Goal: Transaction & Acquisition: Obtain resource

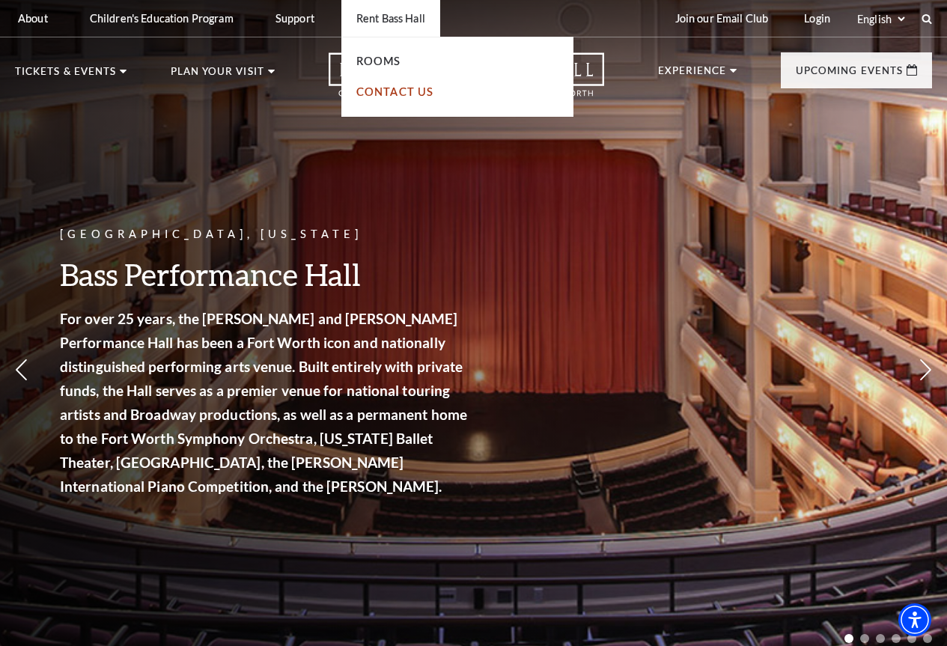
click at [377, 92] on link "Contact Us" at bounding box center [395, 91] width 78 height 13
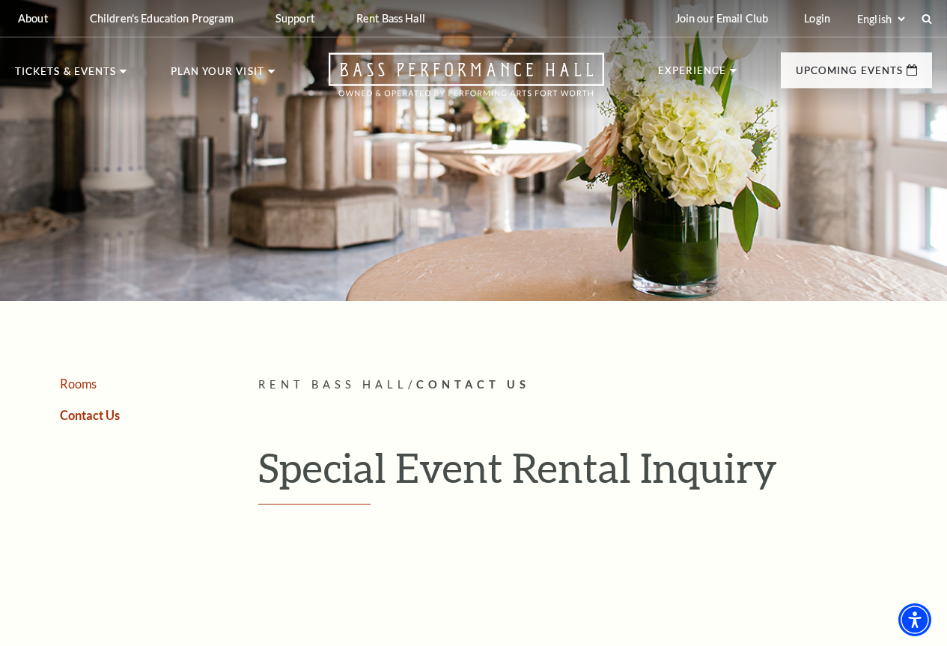
click at [80, 391] on link "Rooms" at bounding box center [78, 383] width 37 height 14
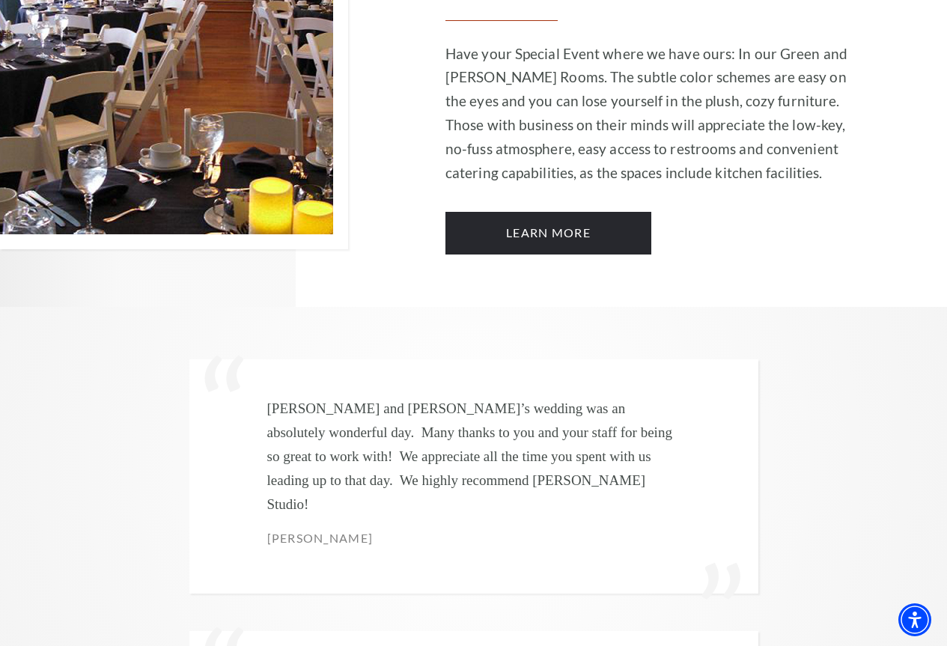
scroll to position [3667, 0]
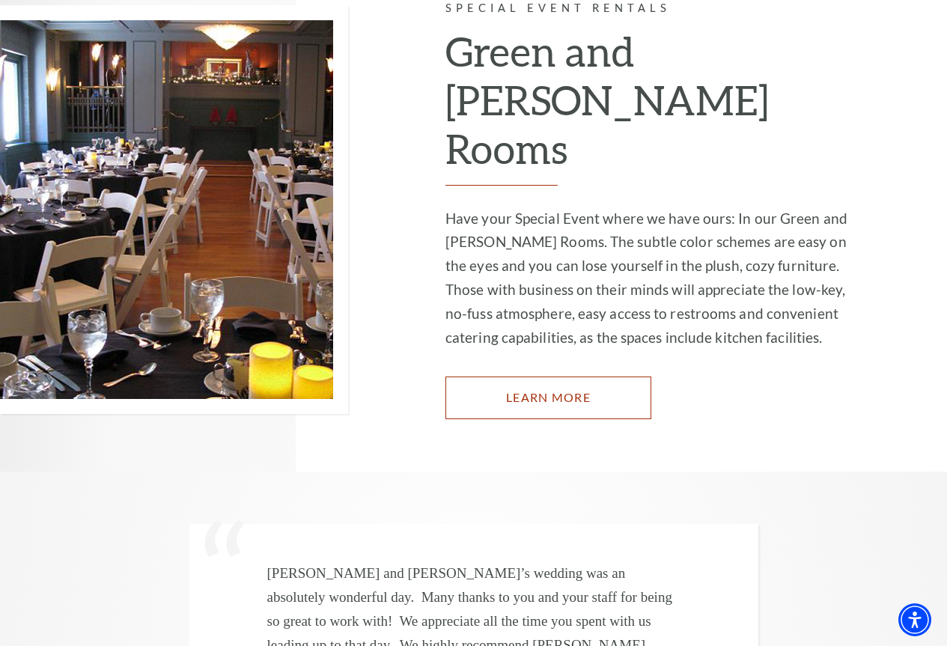
click at [540, 376] on link "Learn More" at bounding box center [548, 397] width 206 height 42
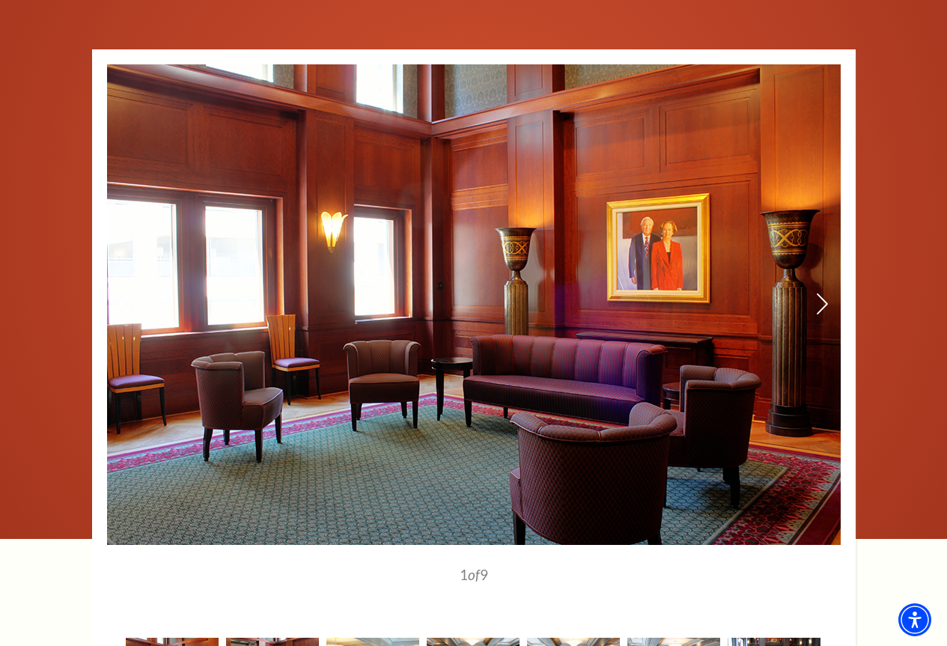
scroll to position [1347, 0]
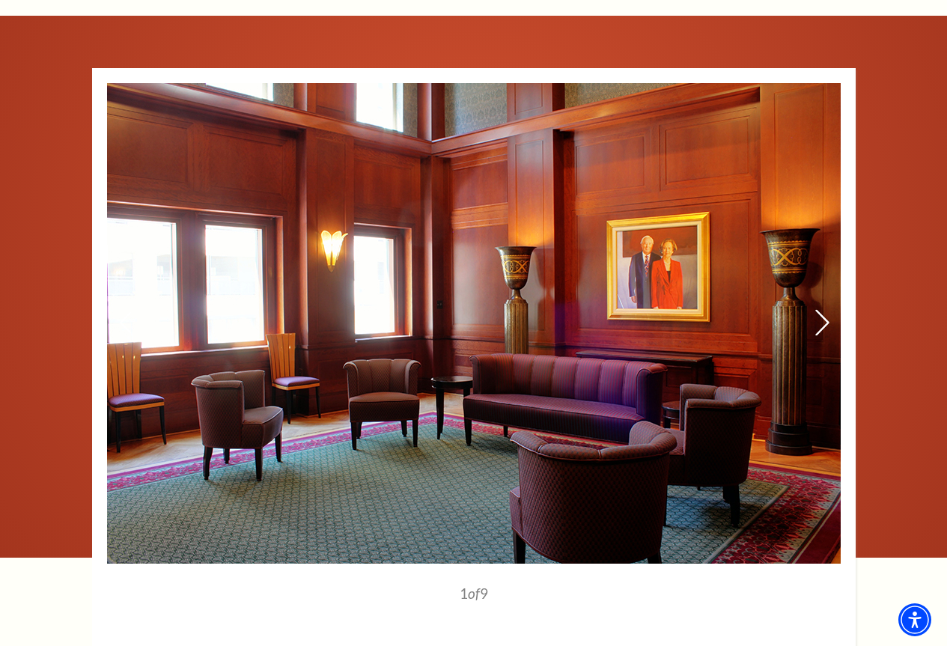
click at [825, 310] on icon at bounding box center [821, 323] width 16 height 26
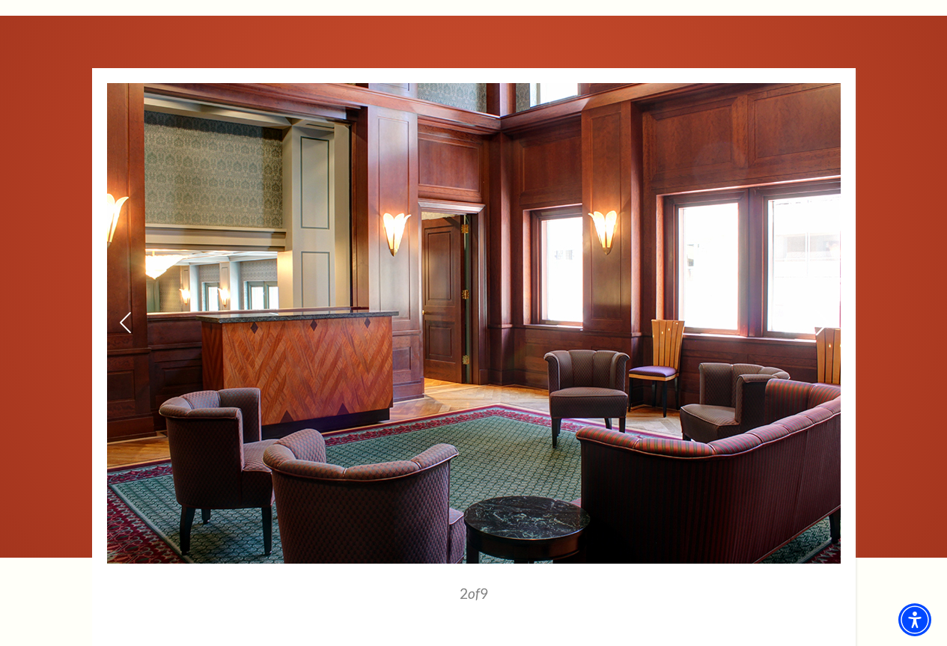
click at [825, 310] on icon at bounding box center [821, 323] width 16 height 26
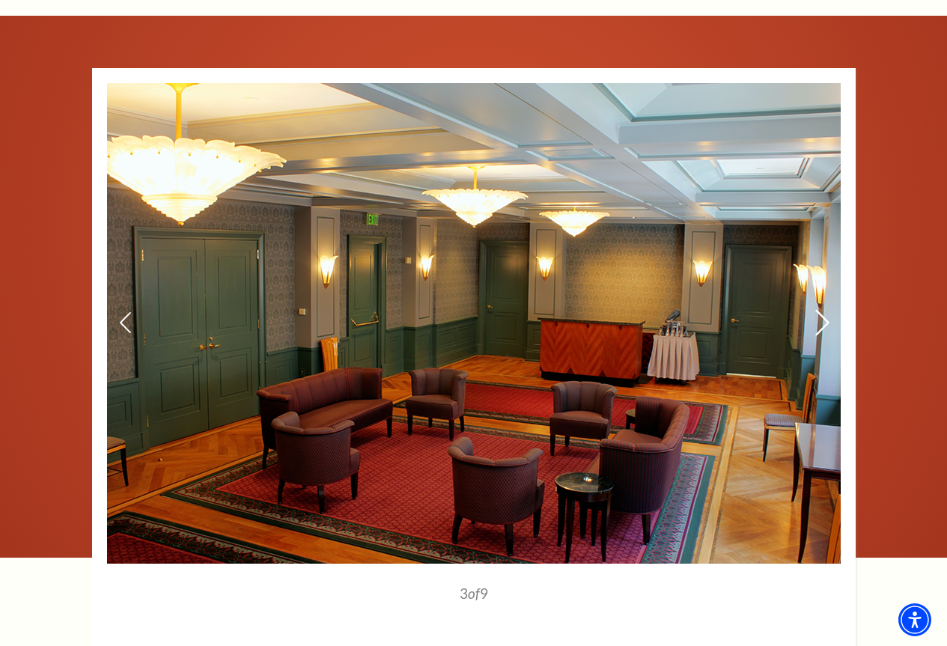
click at [825, 310] on icon at bounding box center [821, 323] width 16 height 26
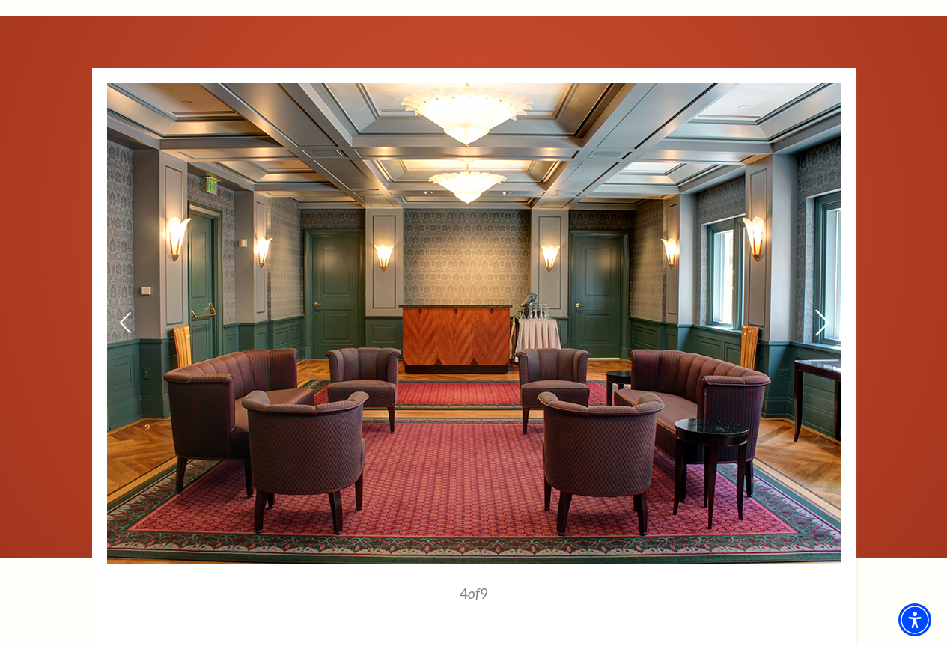
click at [825, 310] on icon at bounding box center [821, 323] width 16 height 26
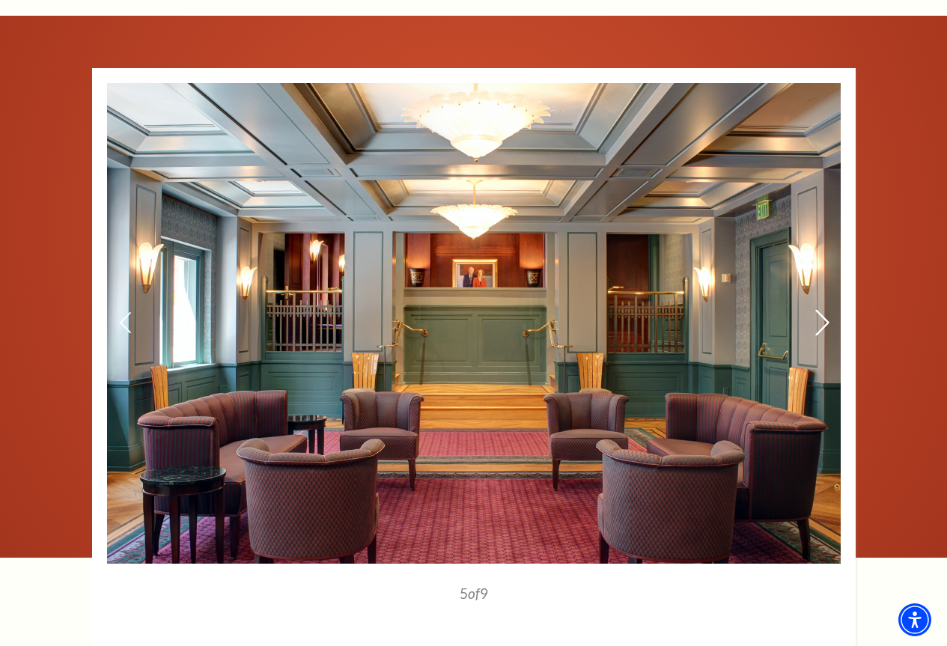
click at [822, 310] on icon at bounding box center [821, 323] width 16 height 26
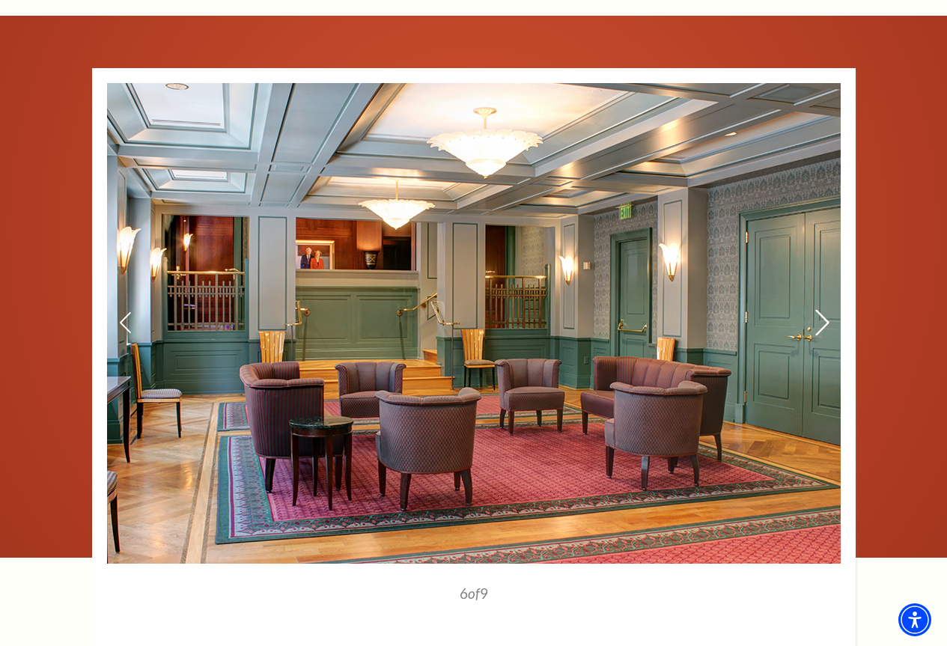
click at [815, 310] on icon at bounding box center [821, 323] width 16 height 26
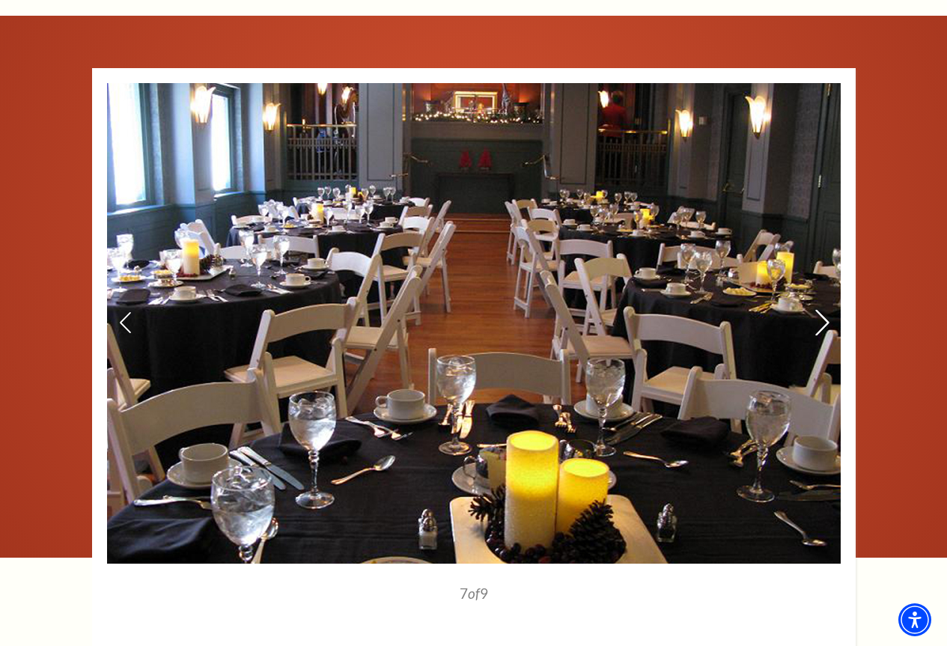
click at [824, 310] on use at bounding box center [821, 323] width 13 height 26
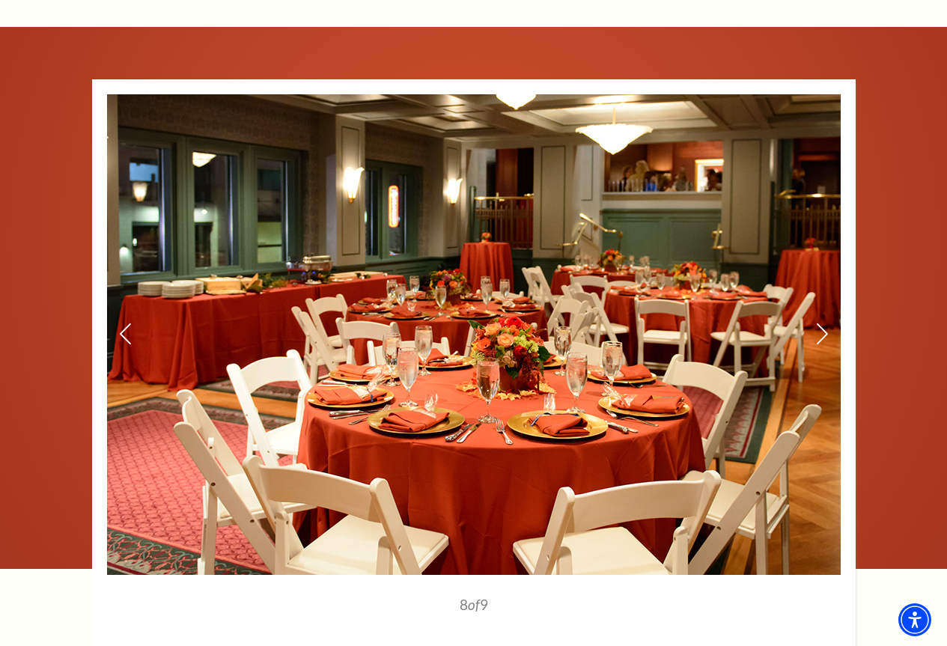
scroll to position [1422, 0]
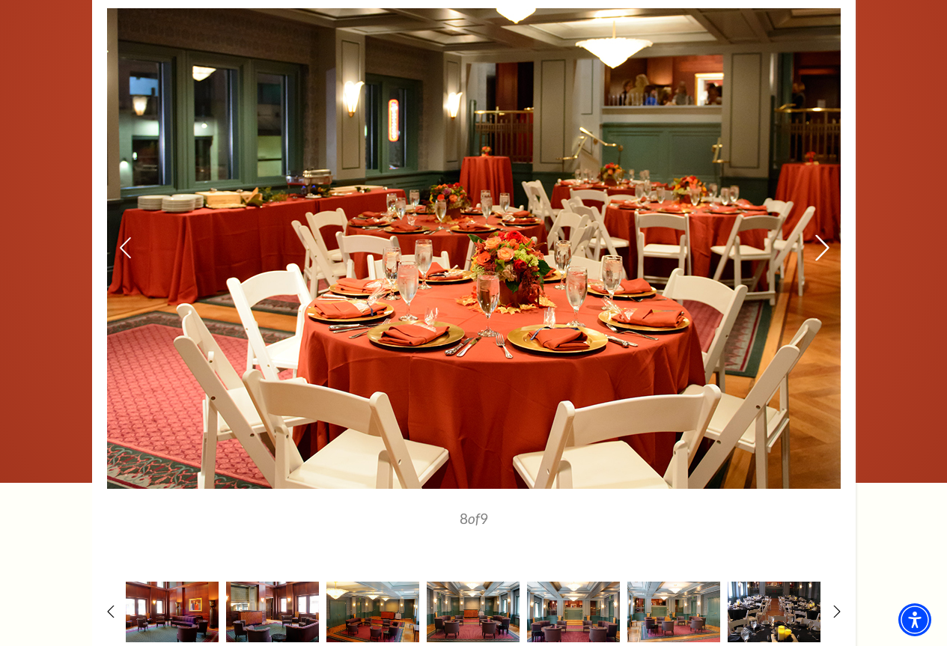
click at [822, 235] on icon at bounding box center [821, 248] width 16 height 26
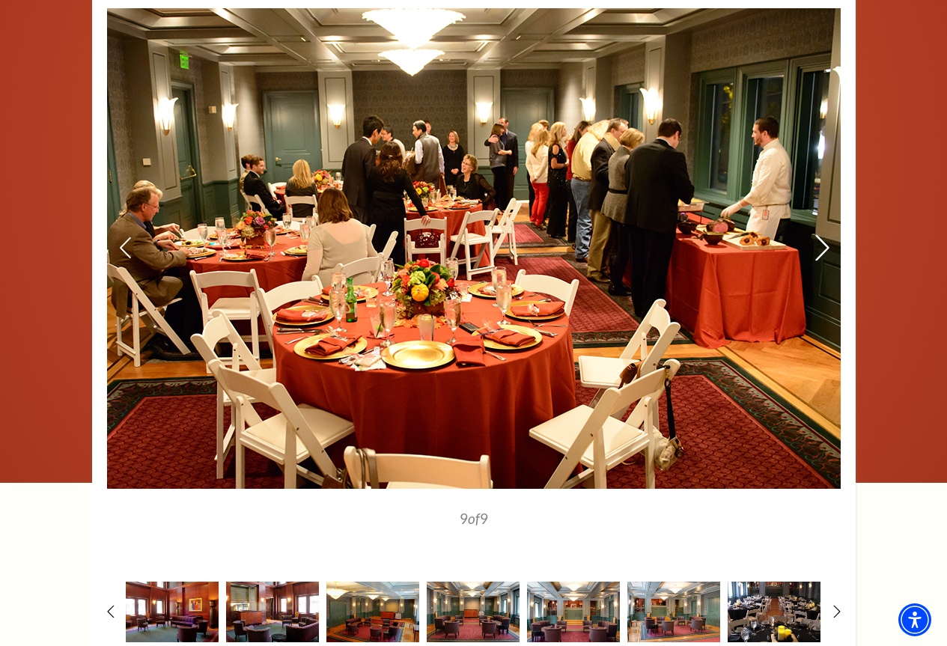
click at [820, 235] on icon at bounding box center [821, 248] width 16 height 26
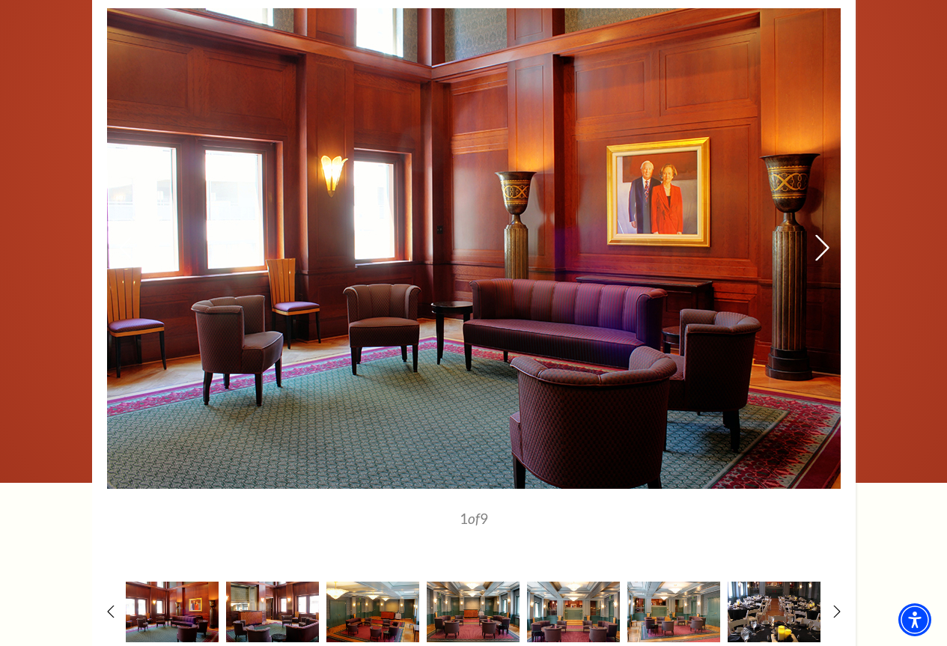
click at [820, 235] on icon at bounding box center [821, 248] width 16 height 26
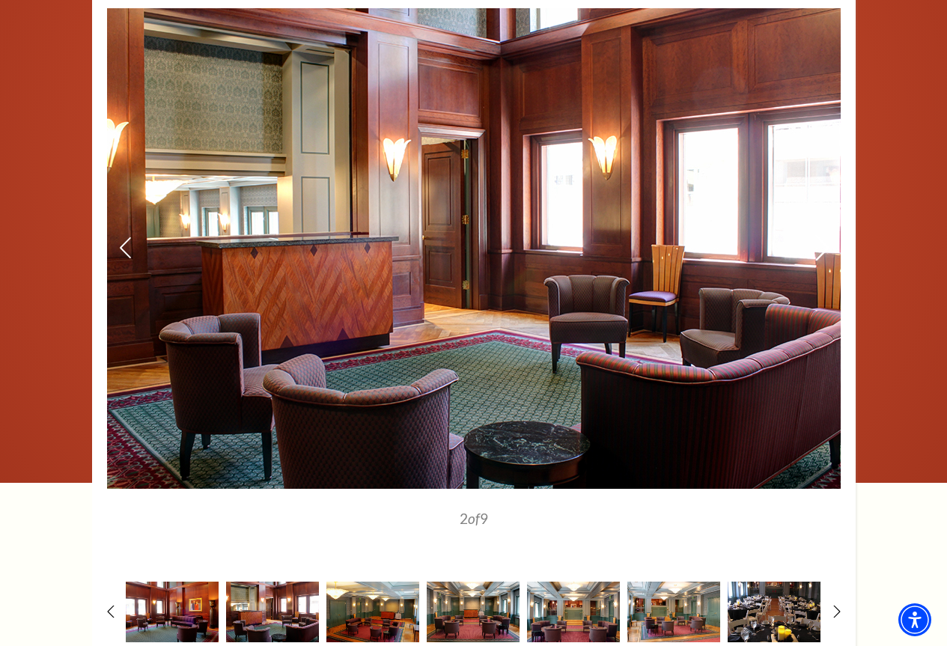
click at [820, 235] on icon at bounding box center [821, 248] width 16 height 26
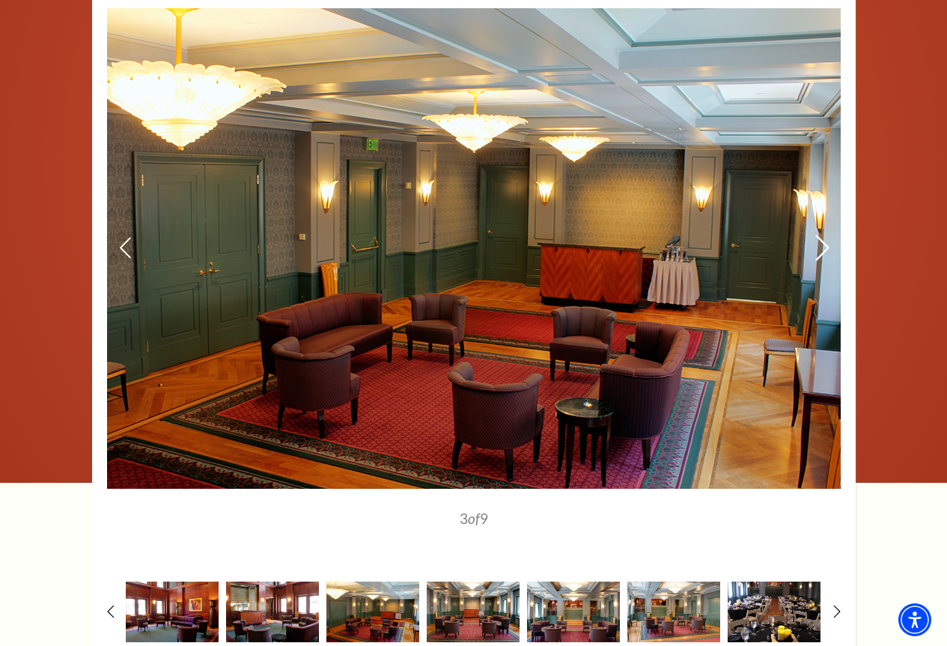
click at [820, 235] on icon at bounding box center [821, 248] width 16 height 26
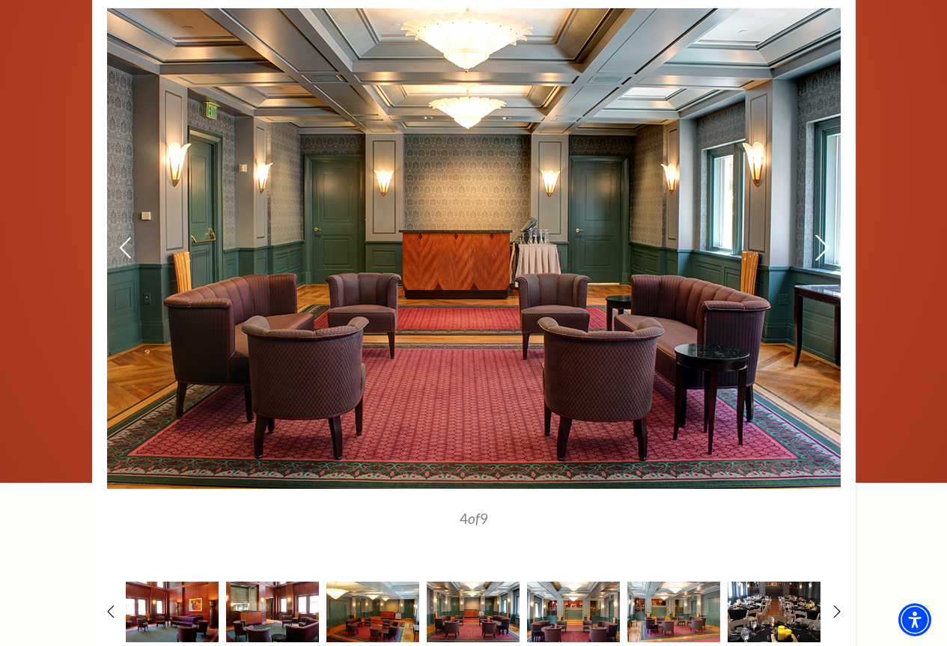
click at [820, 235] on icon at bounding box center [821, 248] width 16 height 26
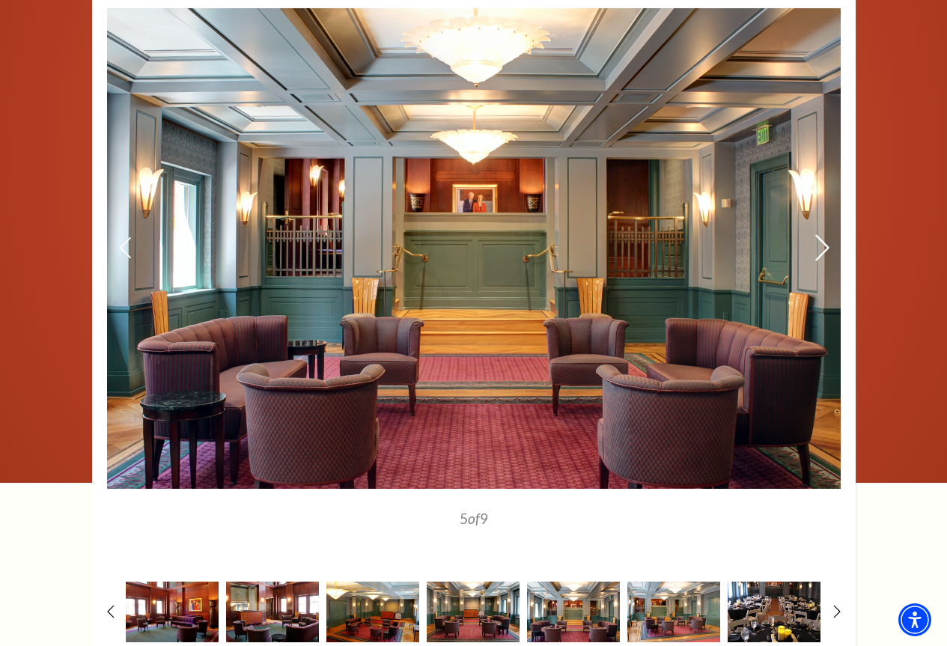
click at [826, 235] on use at bounding box center [821, 248] width 13 height 26
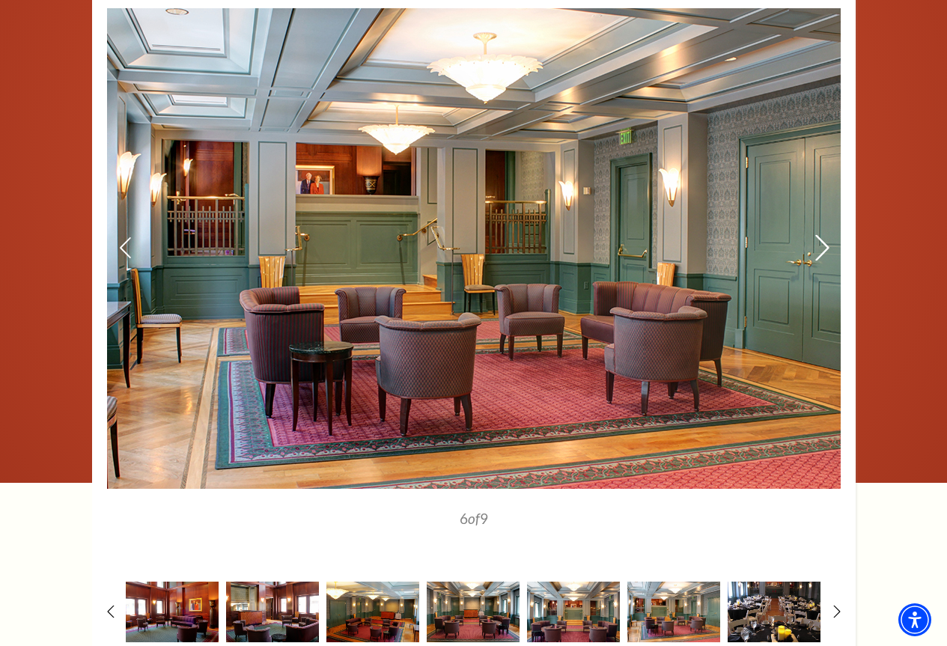
click at [826, 235] on use at bounding box center [821, 248] width 13 height 26
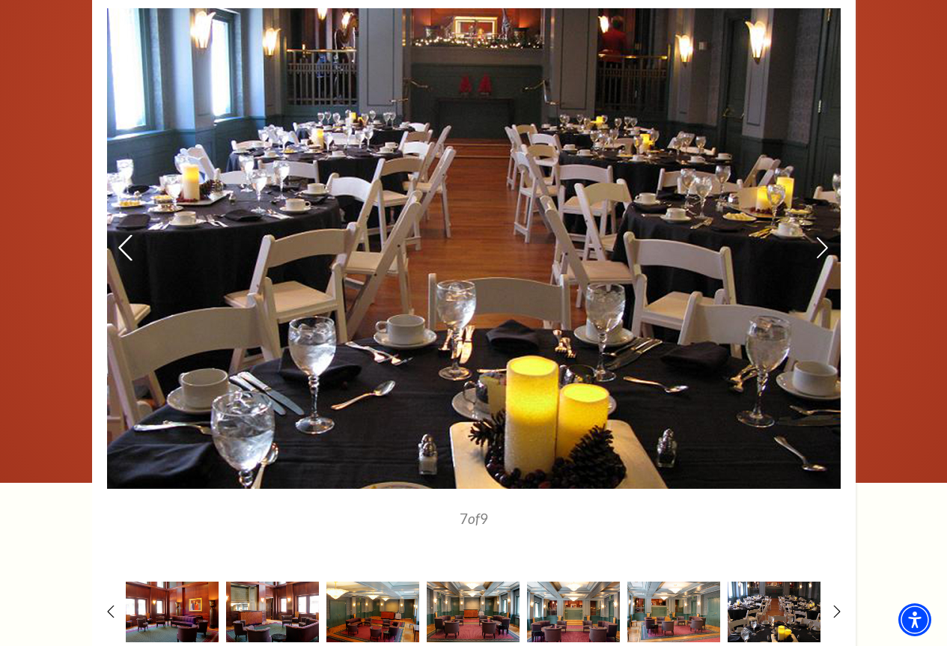
click at [126, 235] on icon at bounding box center [125, 248] width 16 height 26
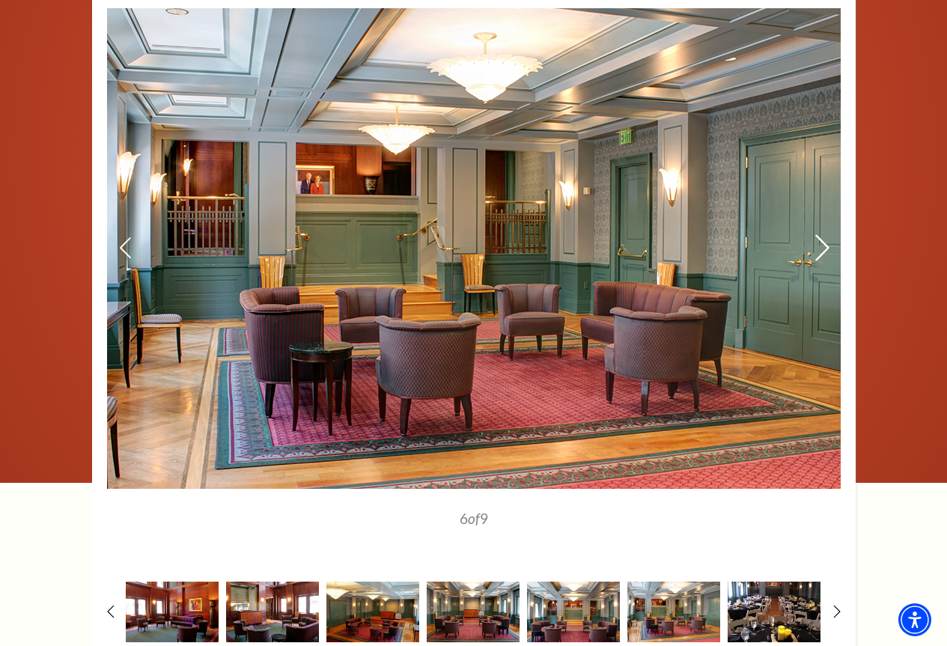
click at [819, 235] on icon at bounding box center [821, 248] width 16 height 26
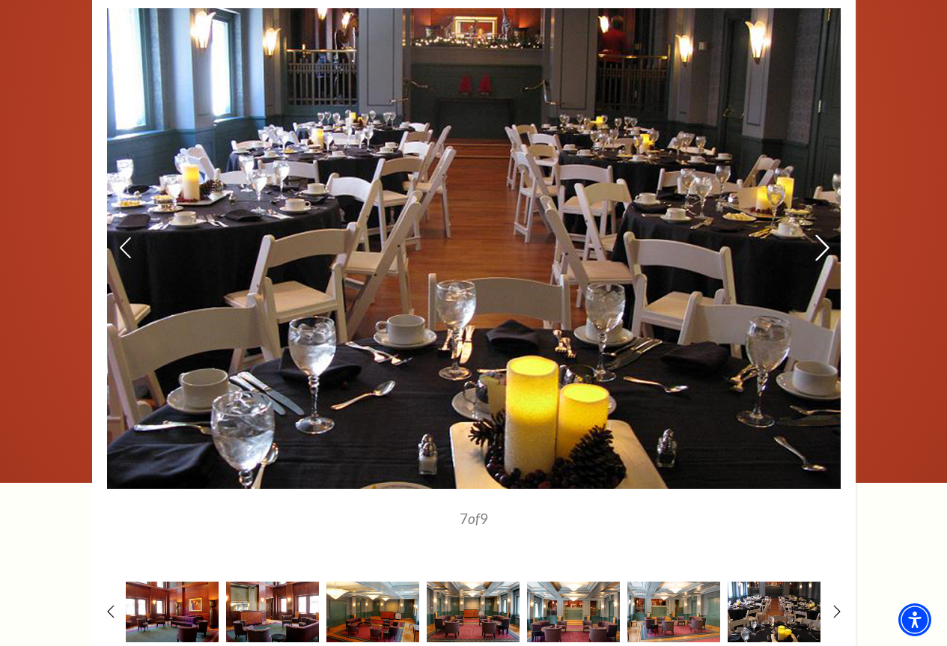
click at [825, 235] on use at bounding box center [821, 248] width 13 height 26
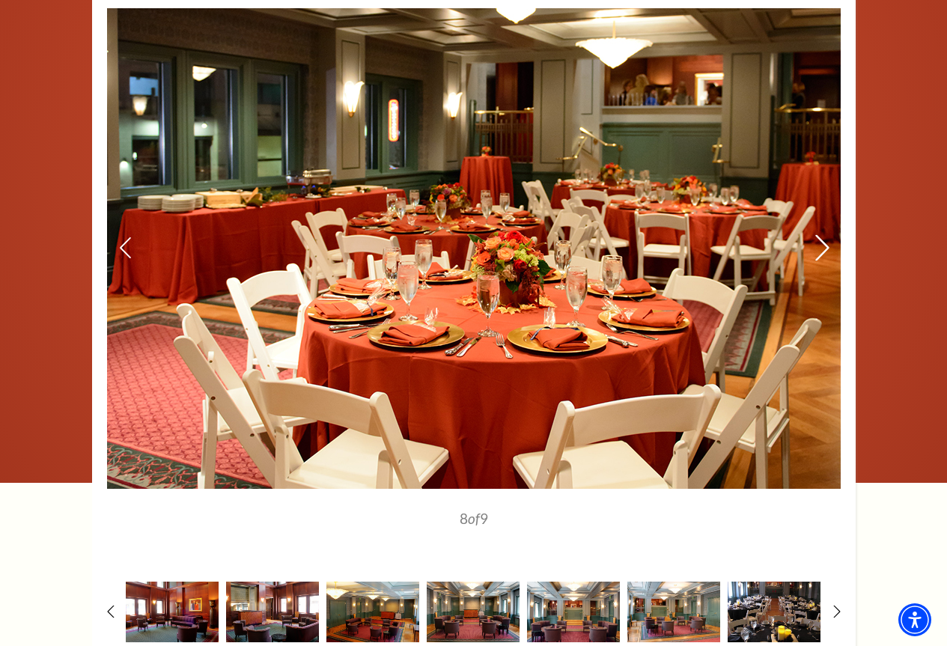
click at [822, 235] on icon at bounding box center [821, 248] width 16 height 26
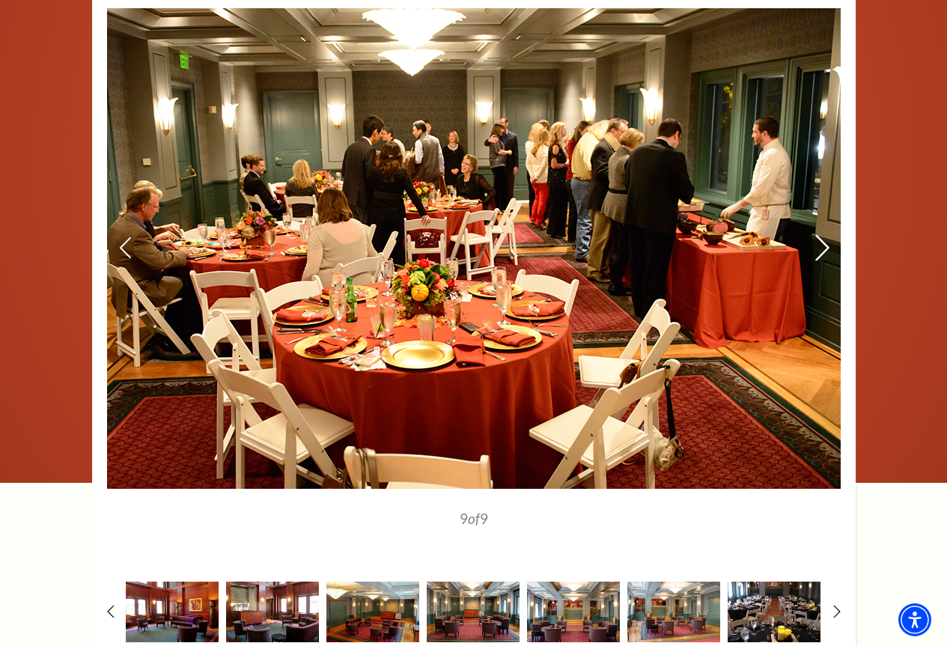
click at [822, 235] on icon at bounding box center [821, 248] width 16 height 26
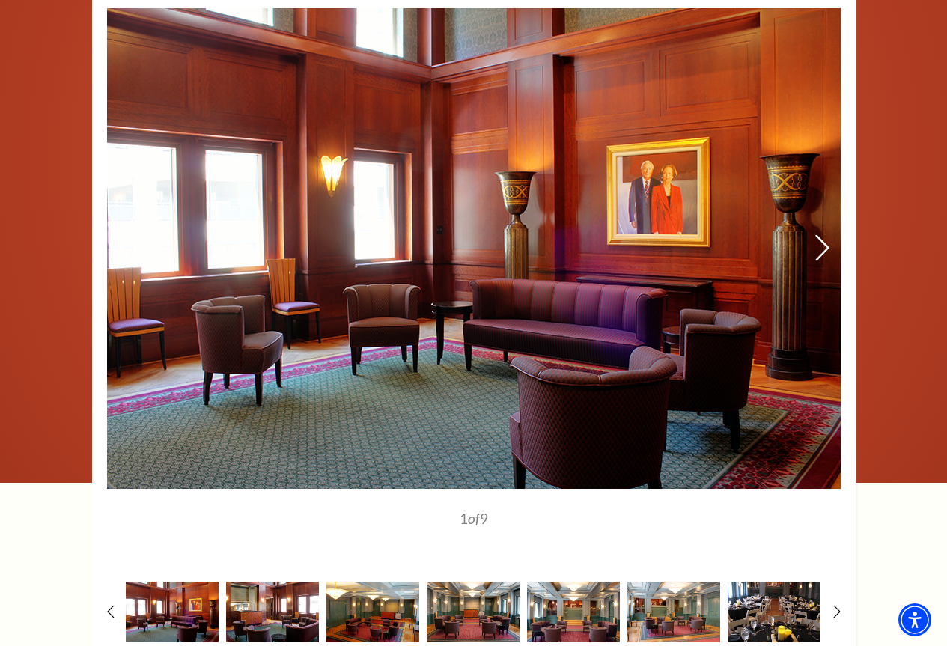
click at [824, 235] on icon at bounding box center [821, 248] width 16 height 26
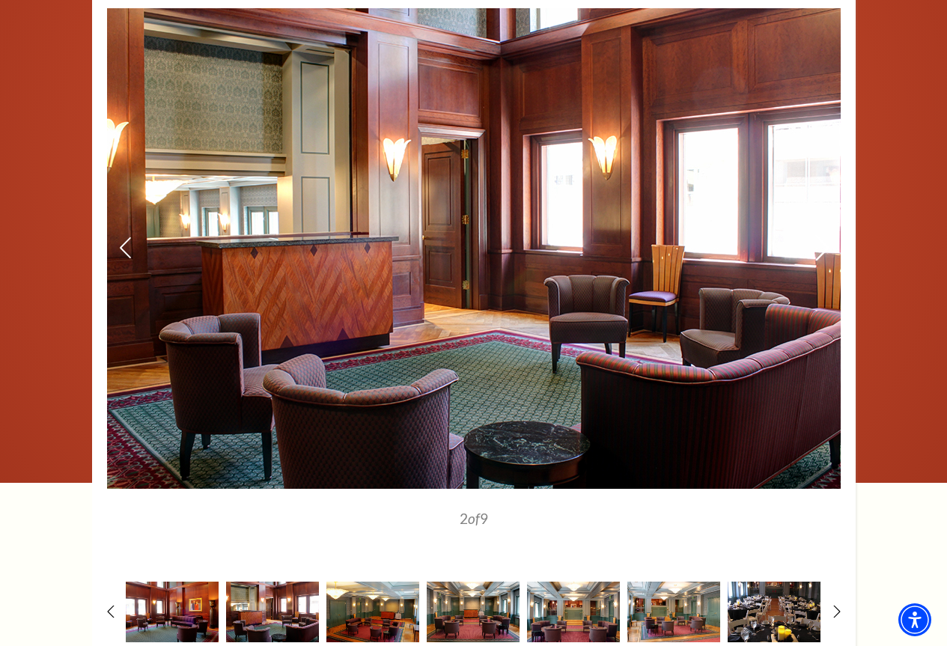
click at [824, 235] on icon at bounding box center [821, 248] width 16 height 26
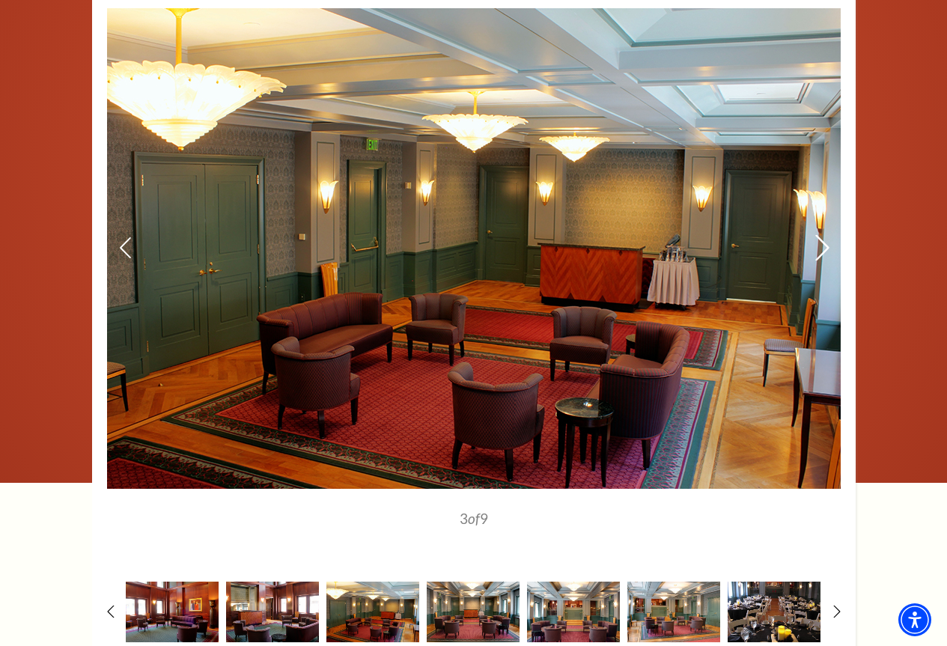
click at [824, 235] on icon at bounding box center [821, 248] width 16 height 26
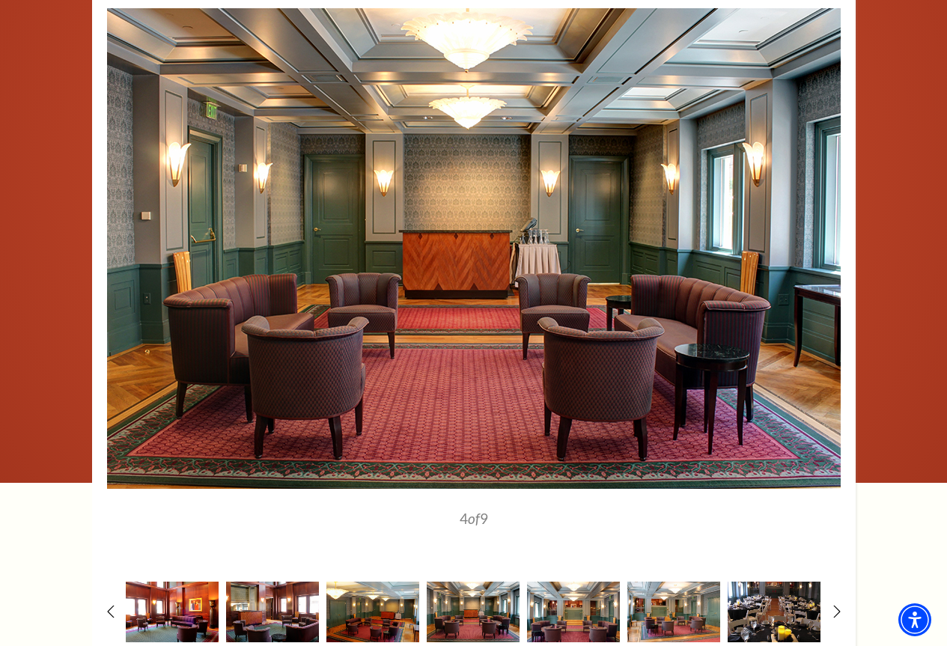
drag, startPoint x: 159, startPoint y: 603, endPoint x: 171, endPoint y: 602, distance: 11.3
click at [160, 603] on img at bounding box center [172, 611] width 93 height 61
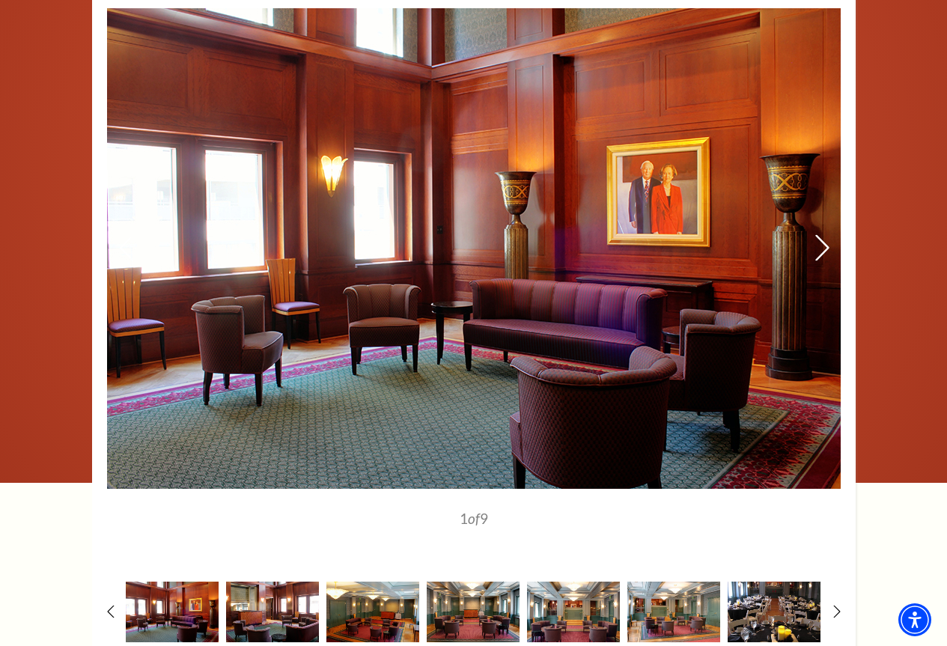
click at [822, 235] on icon at bounding box center [821, 248] width 16 height 26
